Goal: Find specific page/section: Locate a particular part of the current website

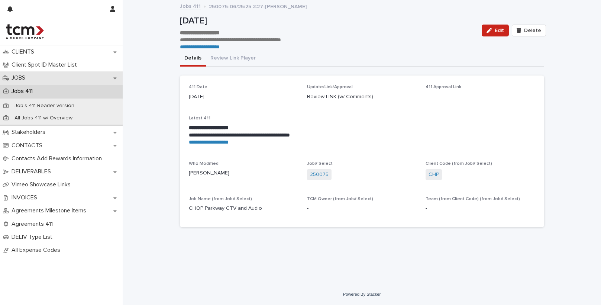
click at [27, 78] on p "JOBS" at bounding box center [20, 77] width 23 height 7
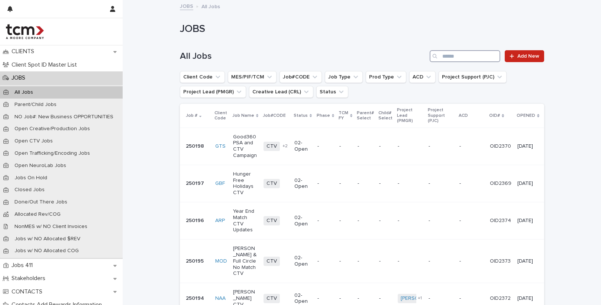
click at [481, 59] on input "Search" at bounding box center [465, 56] width 71 height 12
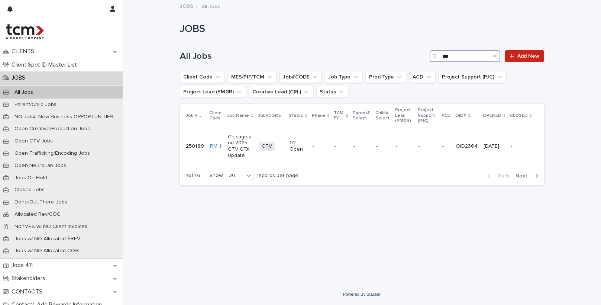
type input "***"
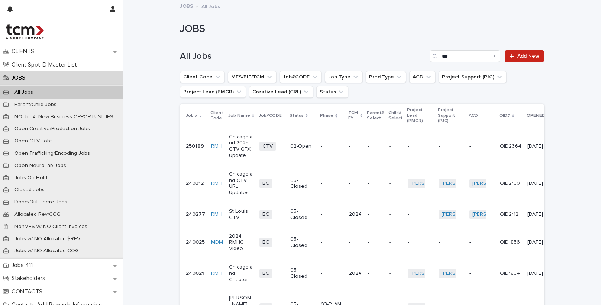
click at [237, 237] on p "2024 RMHC Video" at bounding box center [241, 242] width 25 height 19
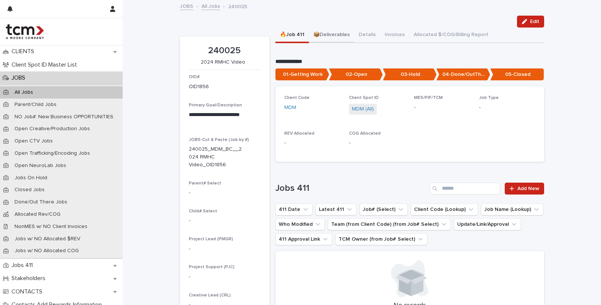
click at [334, 34] on button "📦Deliverables" at bounding box center [331, 36] width 45 height 16
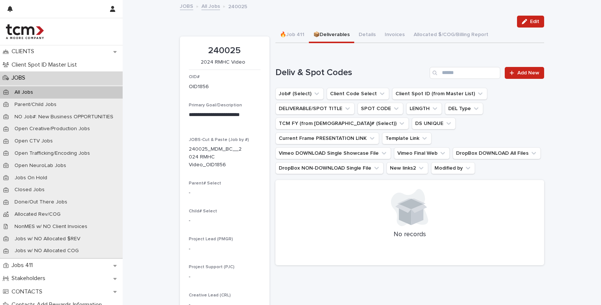
click at [217, 6] on link "All Jobs" at bounding box center [211, 5] width 19 height 9
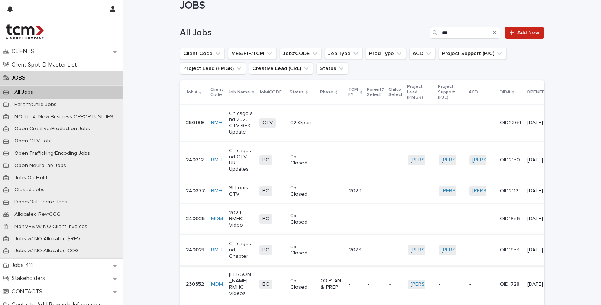
scroll to position [25, 0]
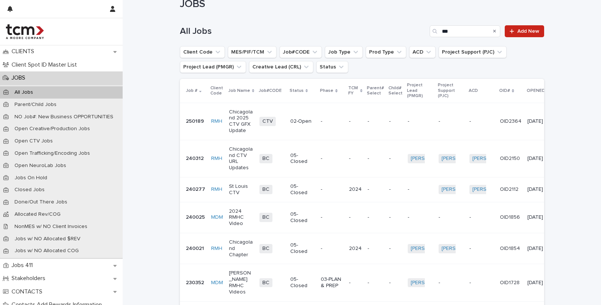
click at [240, 239] on p "Chicagoland Chapter" at bounding box center [241, 248] width 25 height 19
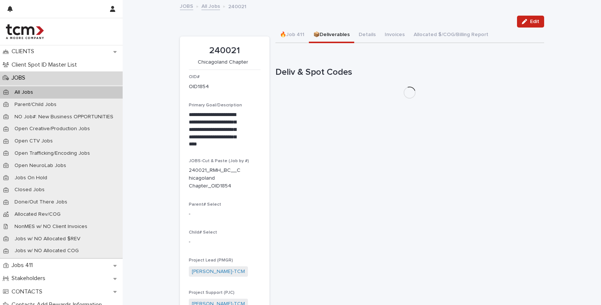
click at [336, 34] on button "📦Deliverables" at bounding box center [331, 36] width 45 height 16
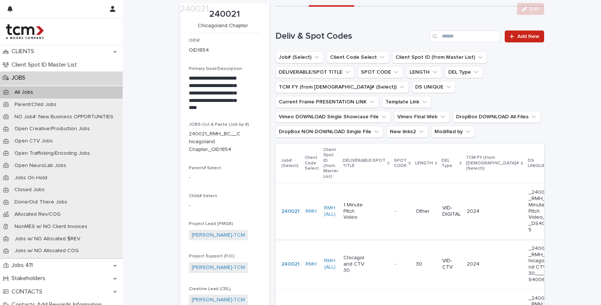
scroll to position [39, 0]
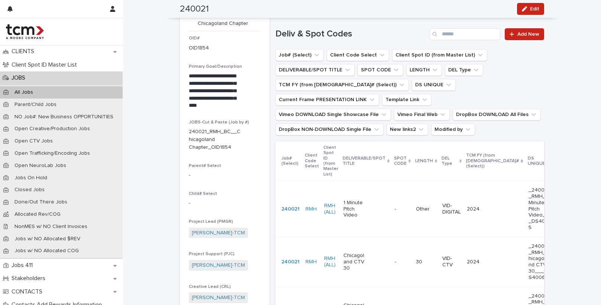
click at [529, 203] on p "_240021_RMH_1 Minute Pitch Video___DS4005" at bounding box center [540, 209] width 22 height 44
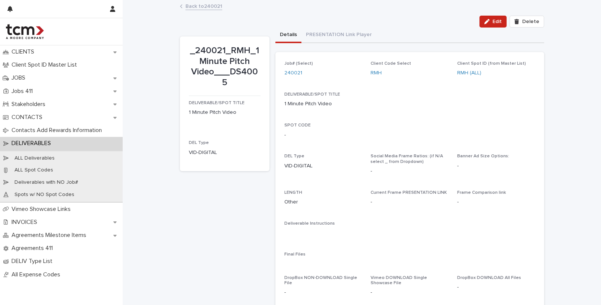
click at [192, 9] on link "Back to 240021" at bounding box center [204, 5] width 37 height 9
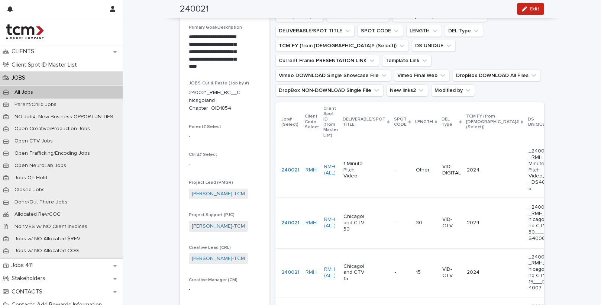
scroll to position [86, 0]
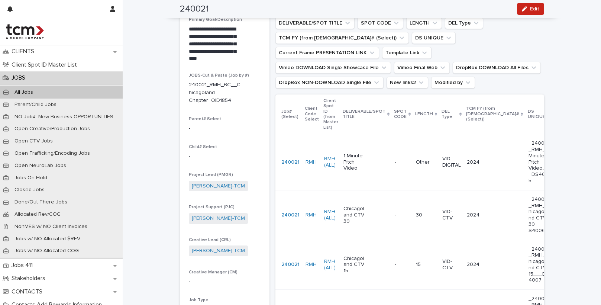
click at [529, 216] on p "_240021_RMH_Chicagoland CTV 30___DS4006" at bounding box center [540, 215] width 22 height 38
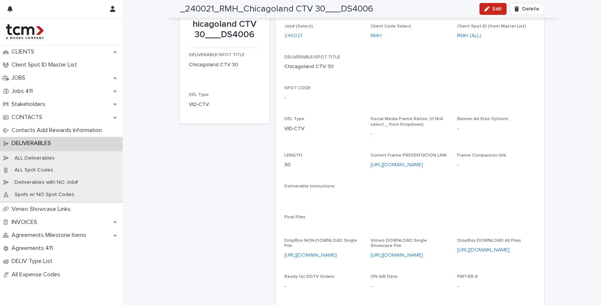
scroll to position [43, 0]
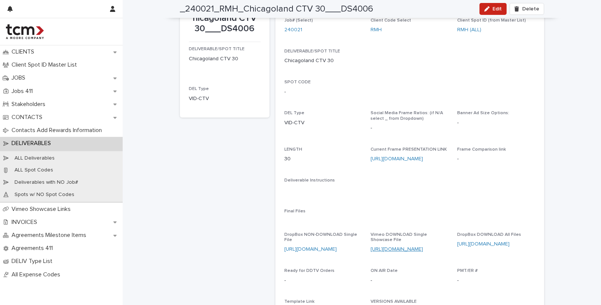
click at [423, 247] on link "https://vimeo.com/showcase/10933602/video/923861076" at bounding box center [397, 249] width 52 height 5
